Goal: Information Seeking & Learning: Find contact information

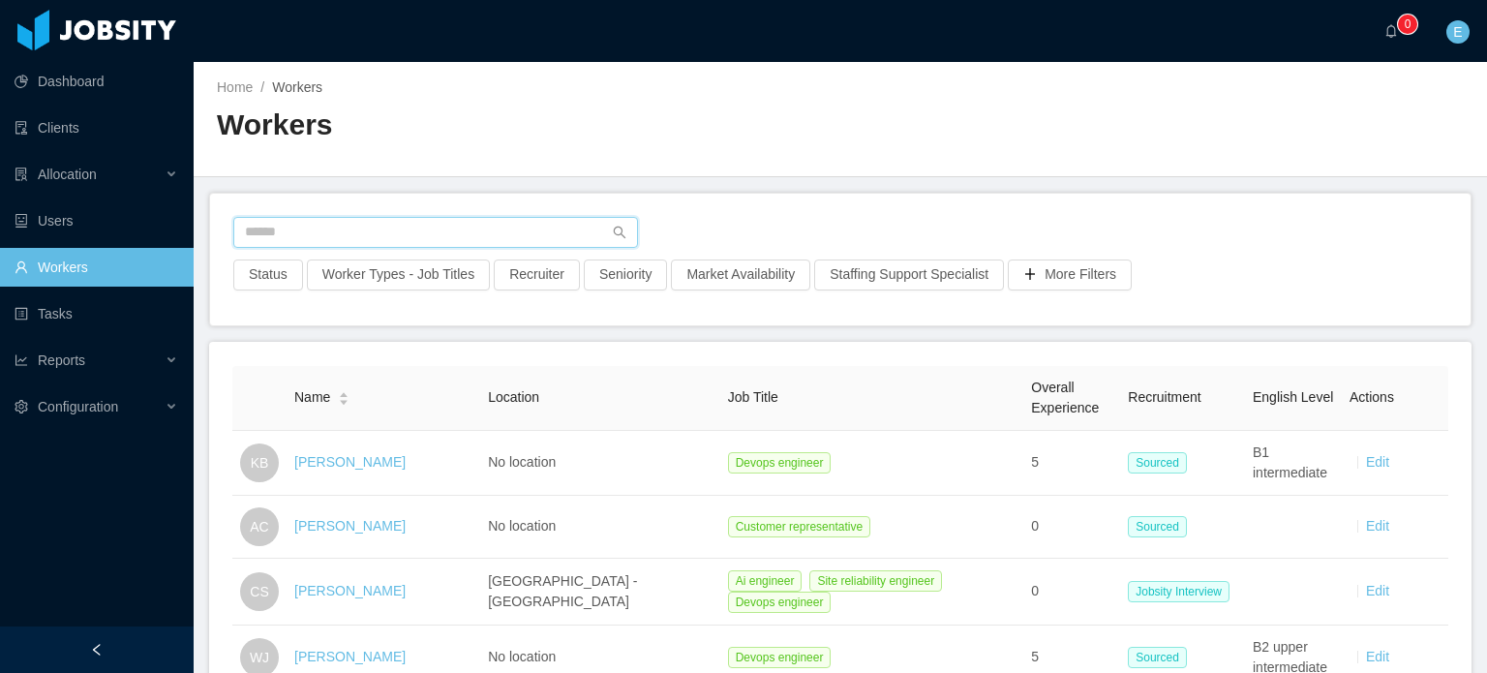
click at [333, 230] on input "text" at bounding box center [435, 232] width 405 height 31
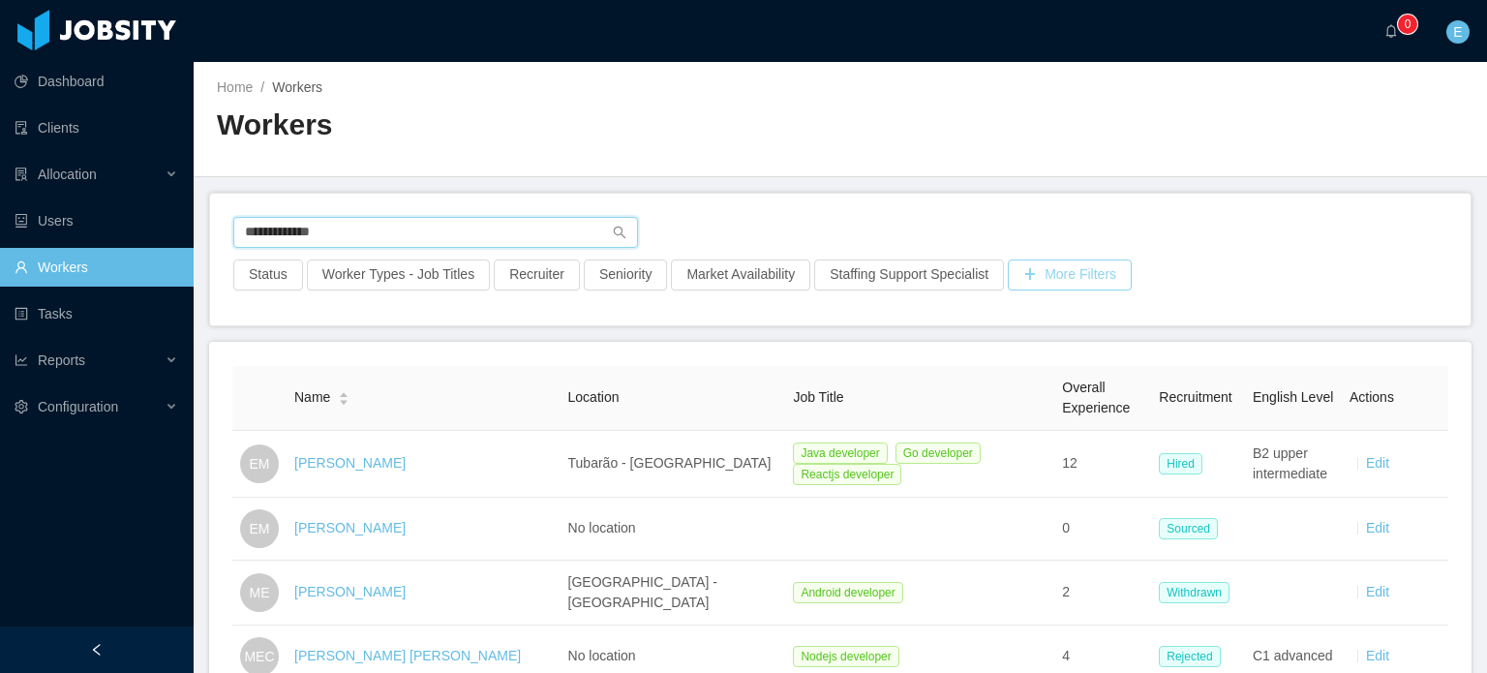
type input "**********"
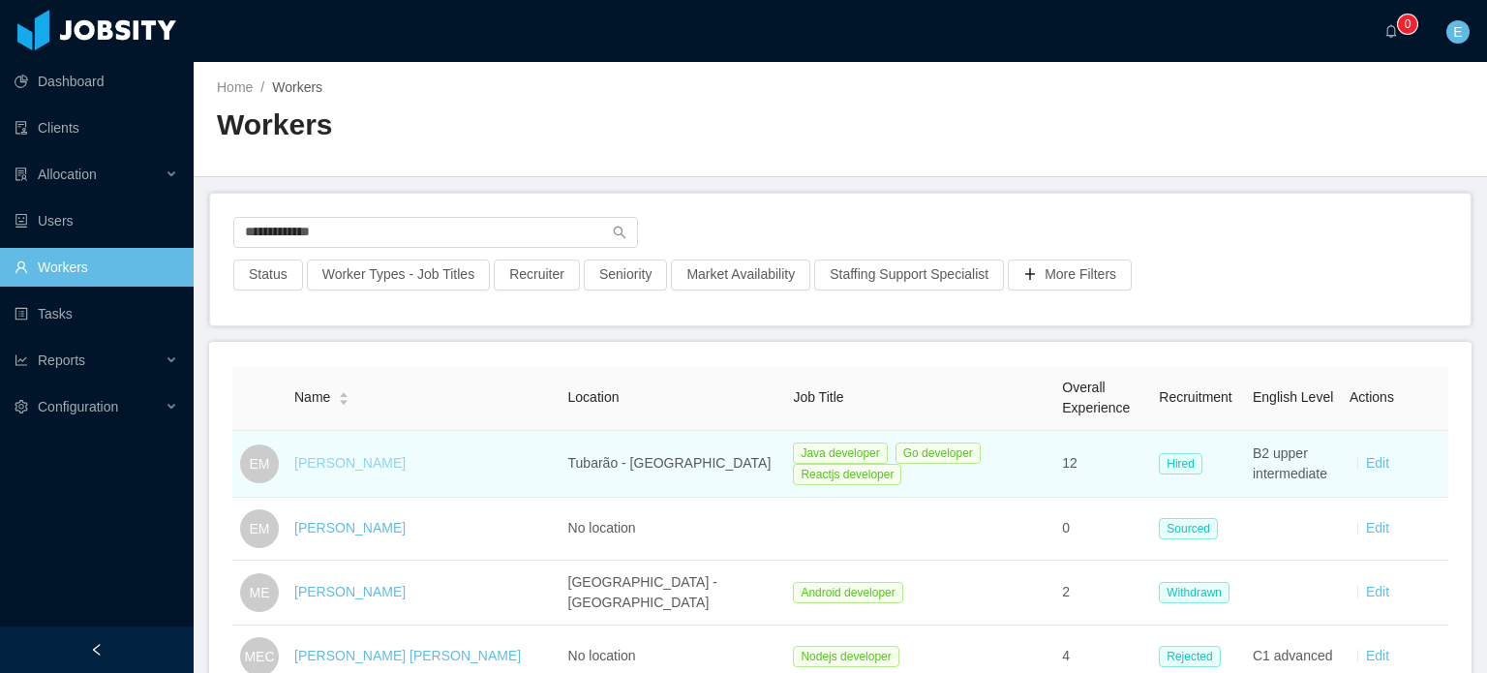
click at [354, 456] on link "[PERSON_NAME]" at bounding box center [349, 462] width 111 height 15
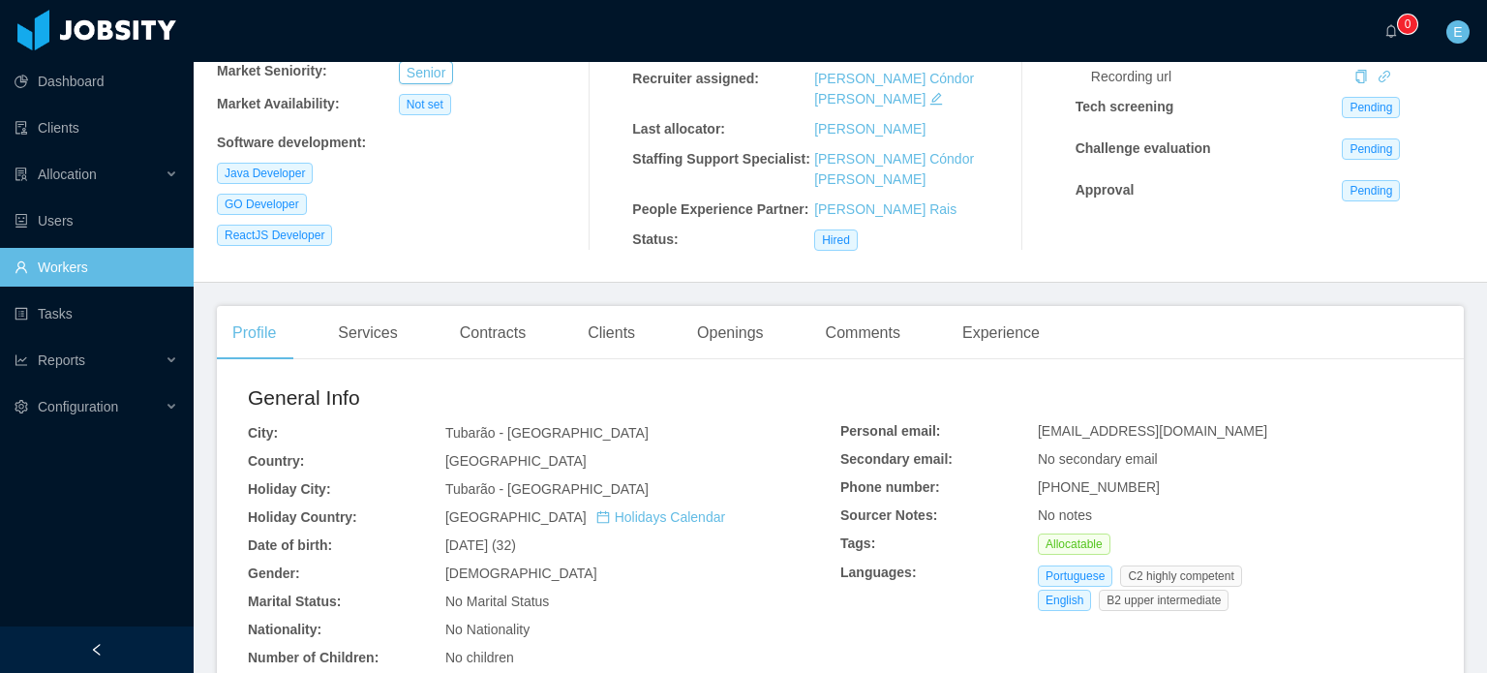
scroll to position [291, 0]
click at [43, 262] on link "Workers" at bounding box center [97, 267] width 164 height 39
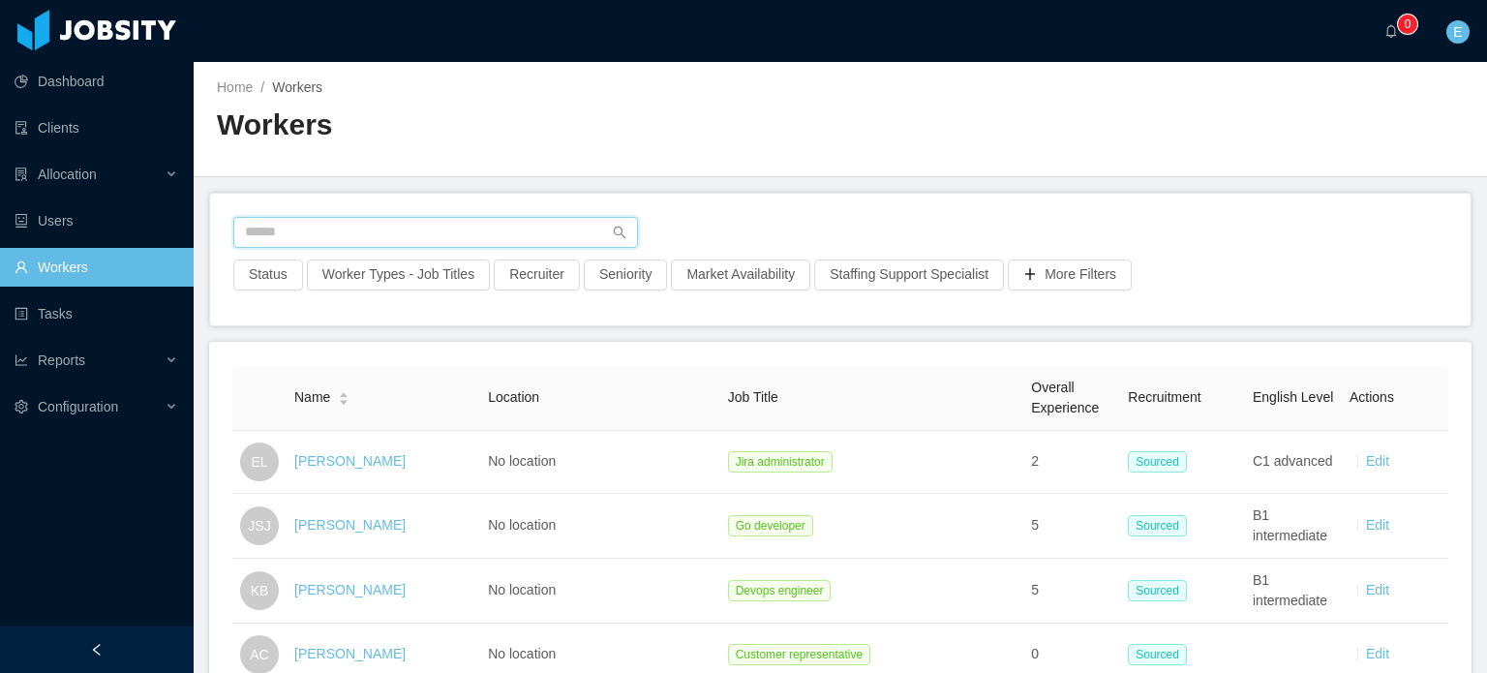
click at [290, 229] on input "text" at bounding box center [435, 232] width 405 height 31
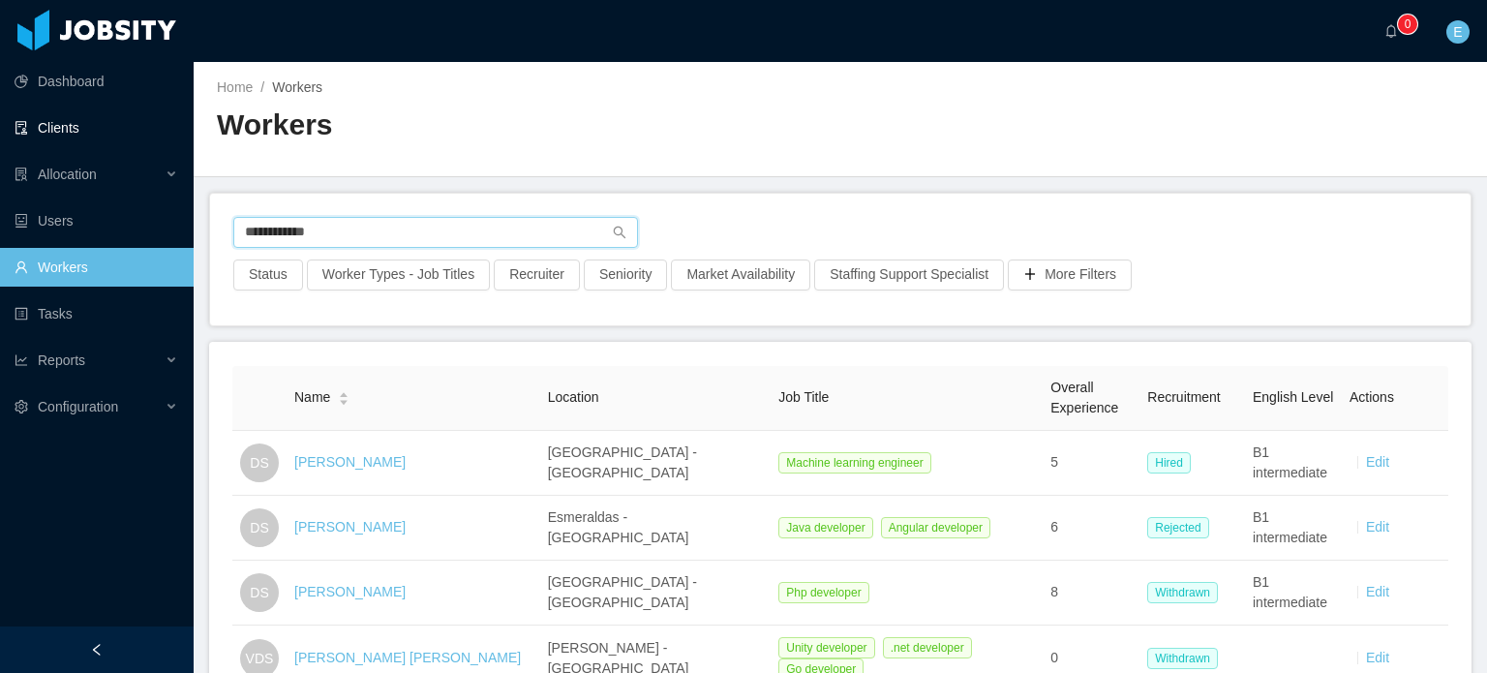
type input "**********"
click at [60, 127] on link "Clients" at bounding box center [97, 127] width 164 height 39
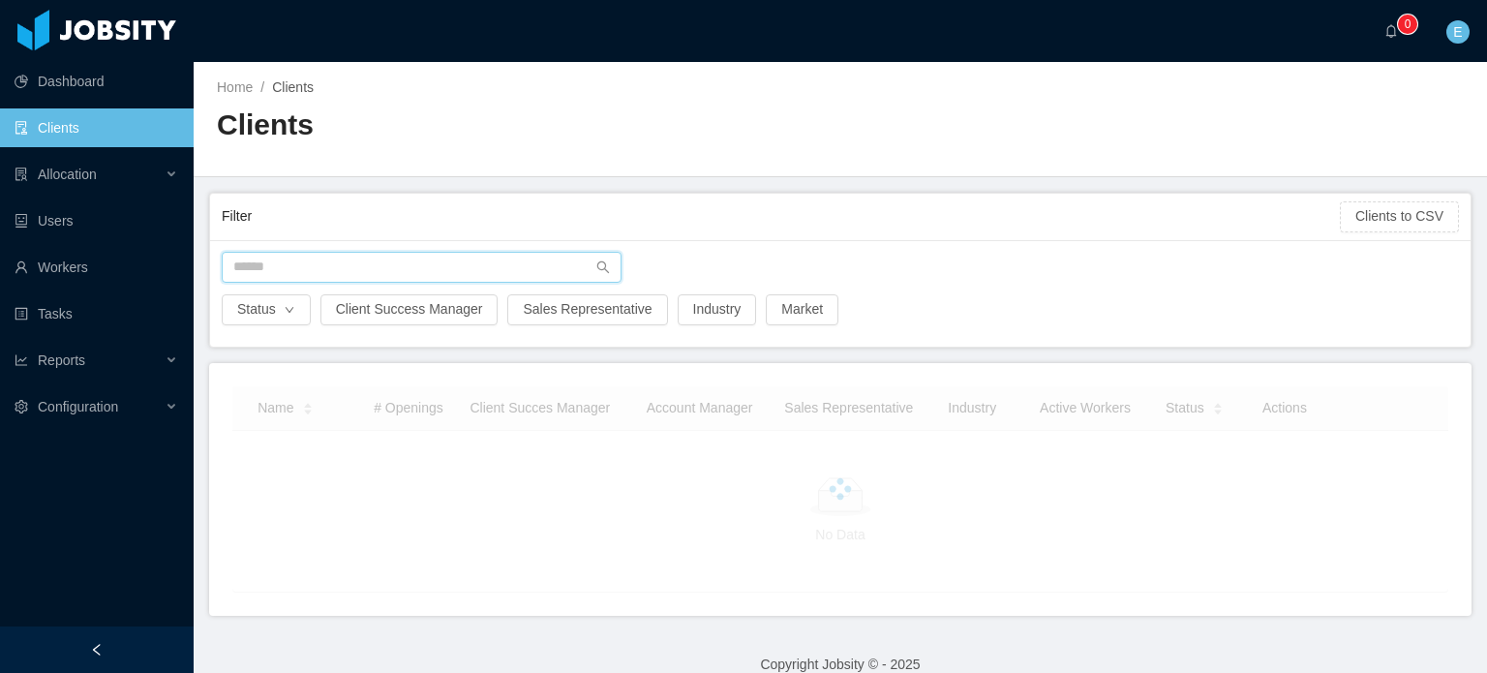
click at [304, 261] on input "text" at bounding box center [422, 267] width 400 height 31
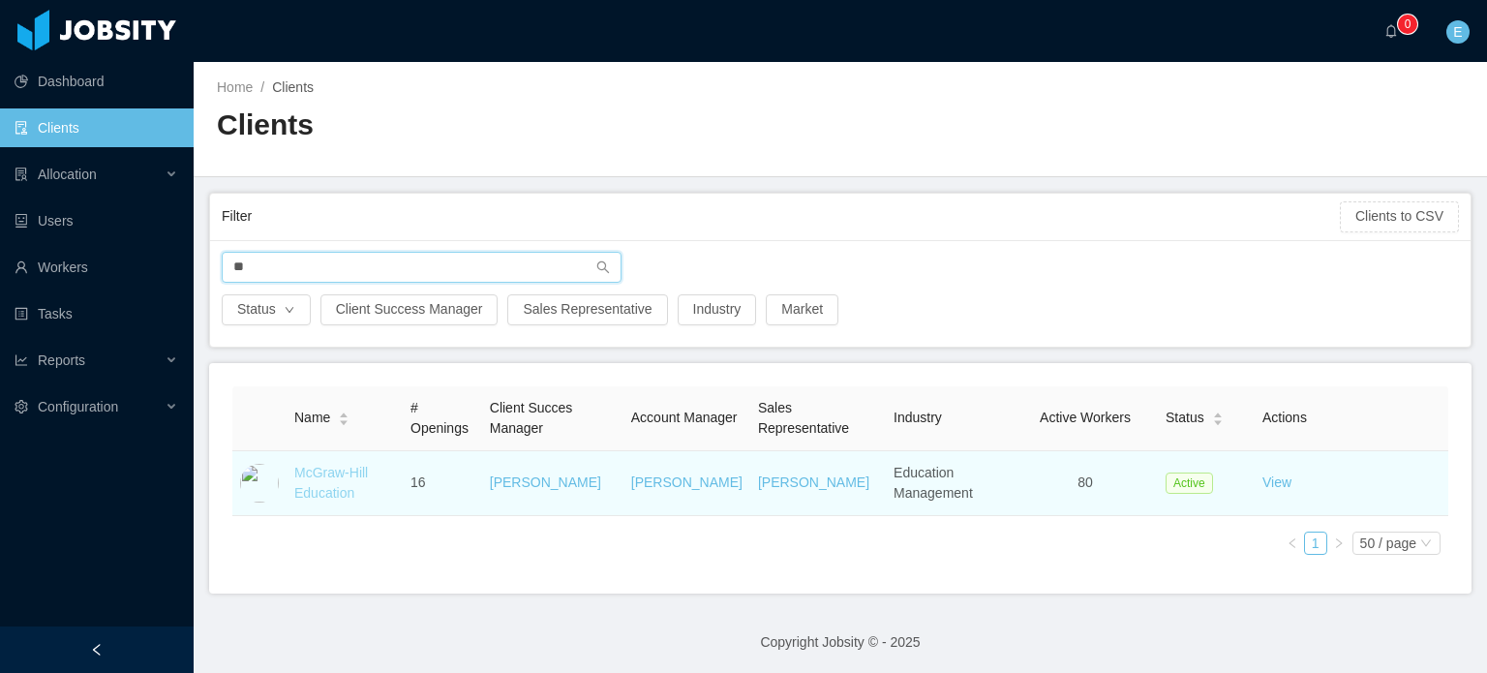
type input "**"
click at [330, 472] on link "McGraw-Hill Education" at bounding box center [331, 483] width 74 height 36
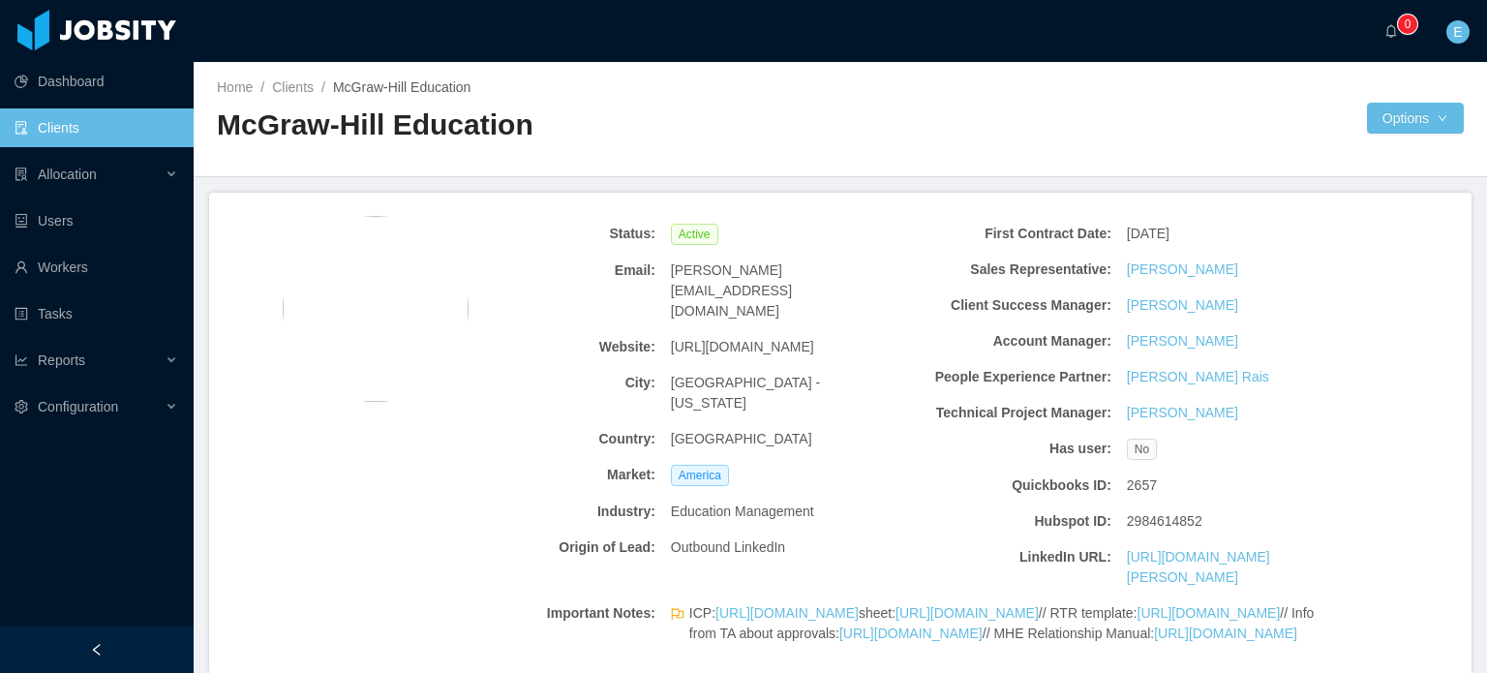
scroll to position [3129, 0]
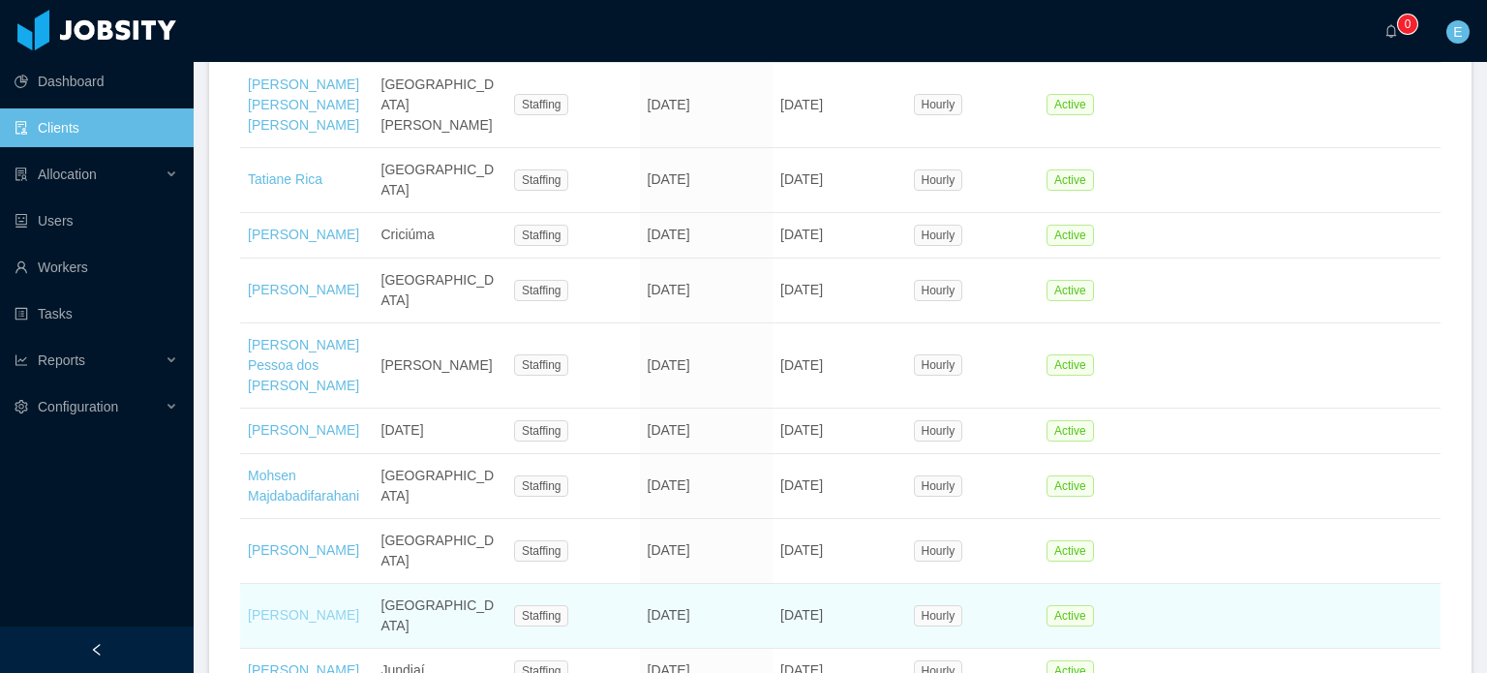
click at [310, 607] on link "[PERSON_NAME]" at bounding box center [303, 614] width 111 height 15
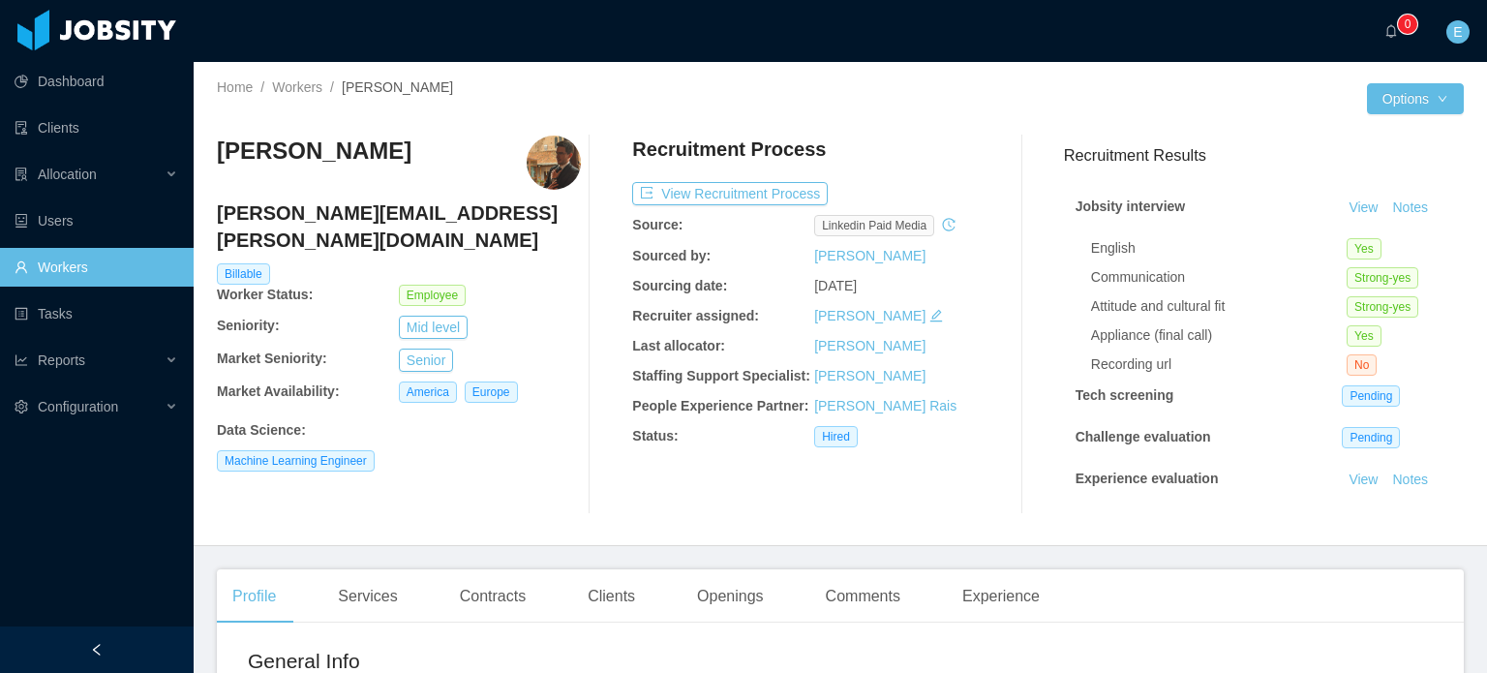
click at [383, 225] on h4 "[PERSON_NAME][EMAIL_ADDRESS][PERSON_NAME][DOMAIN_NAME]" at bounding box center [399, 226] width 364 height 54
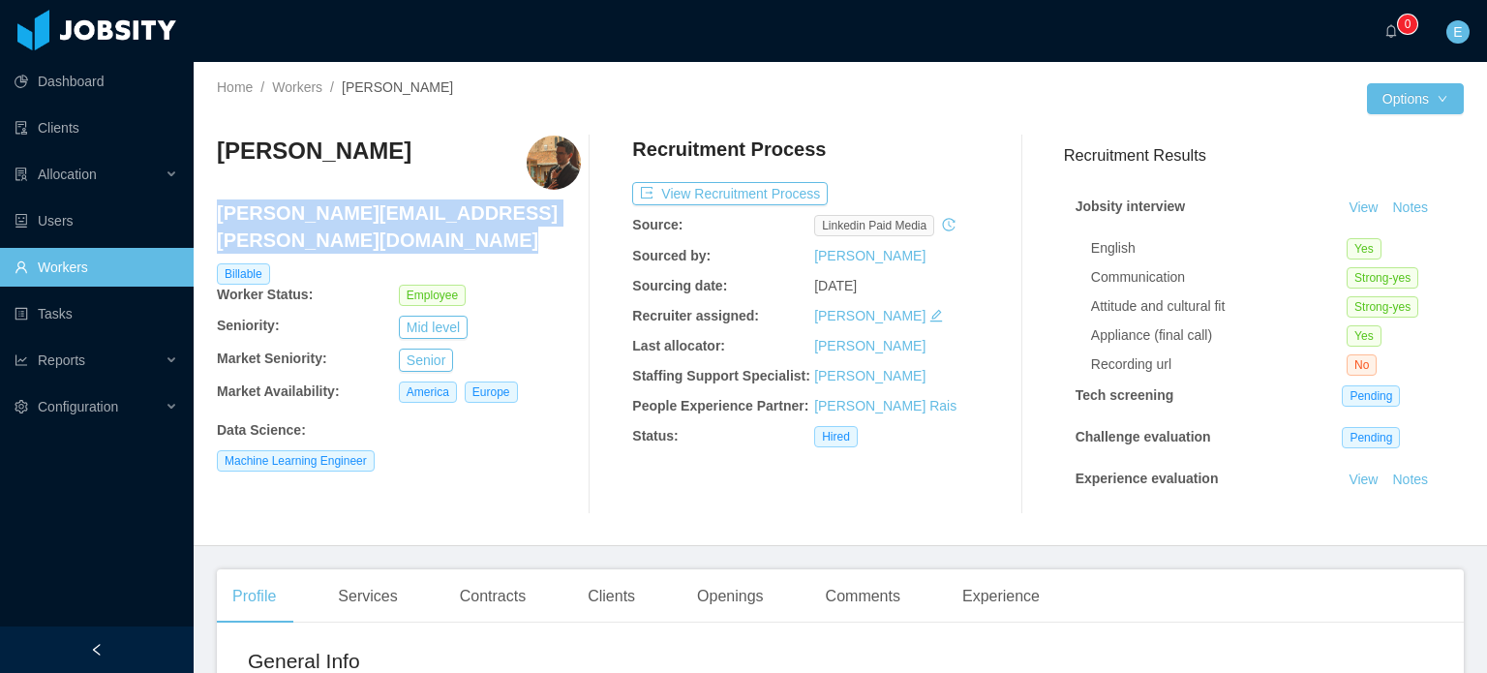
click at [383, 225] on h4 "[PERSON_NAME][EMAIL_ADDRESS][PERSON_NAME][DOMAIN_NAME]" at bounding box center [399, 226] width 364 height 54
copy h4 "[PERSON_NAME][EMAIL_ADDRESS][PERSON_NAME][DOMAIN_NAME]"
